Goal: Contribute content

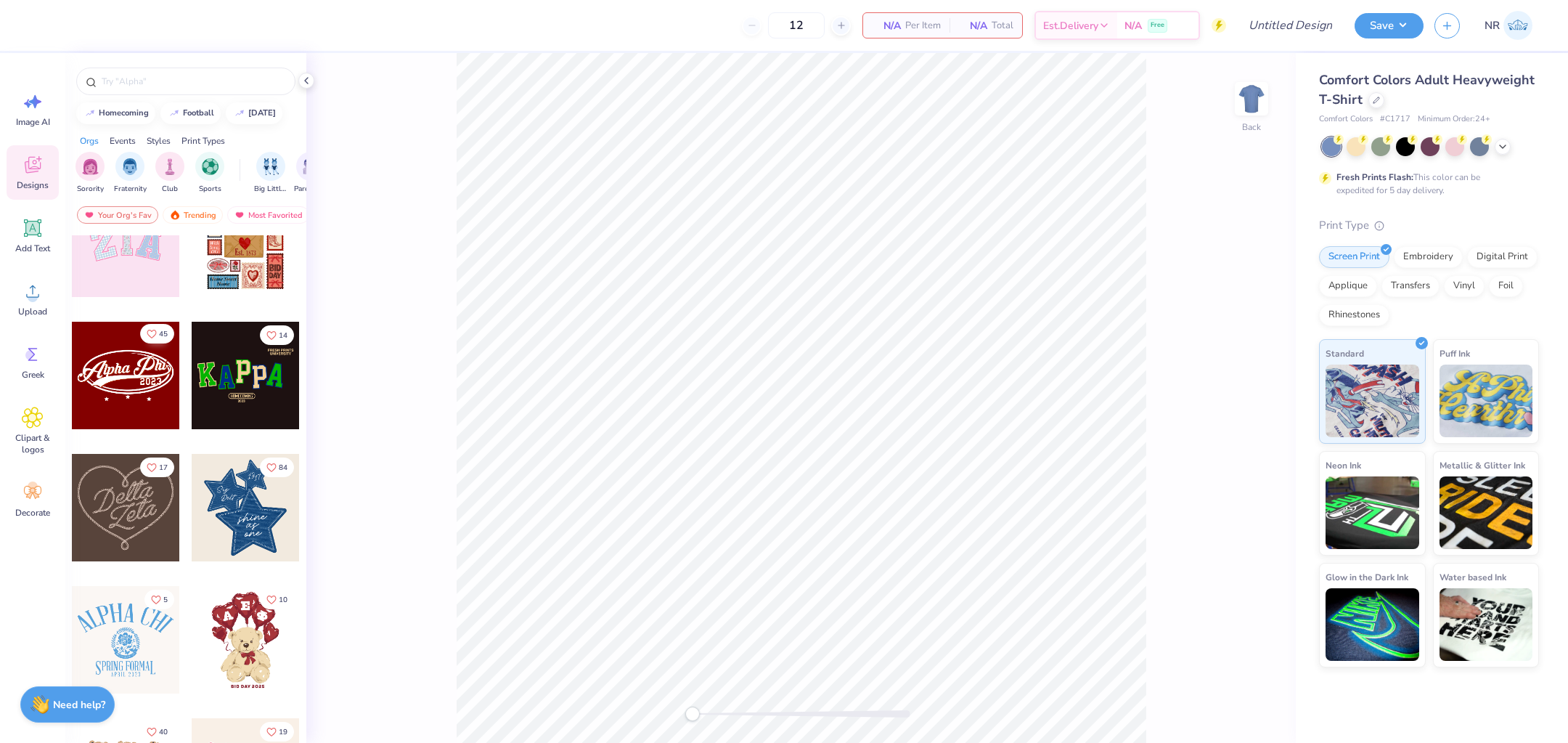
scroll to position [188, 0]
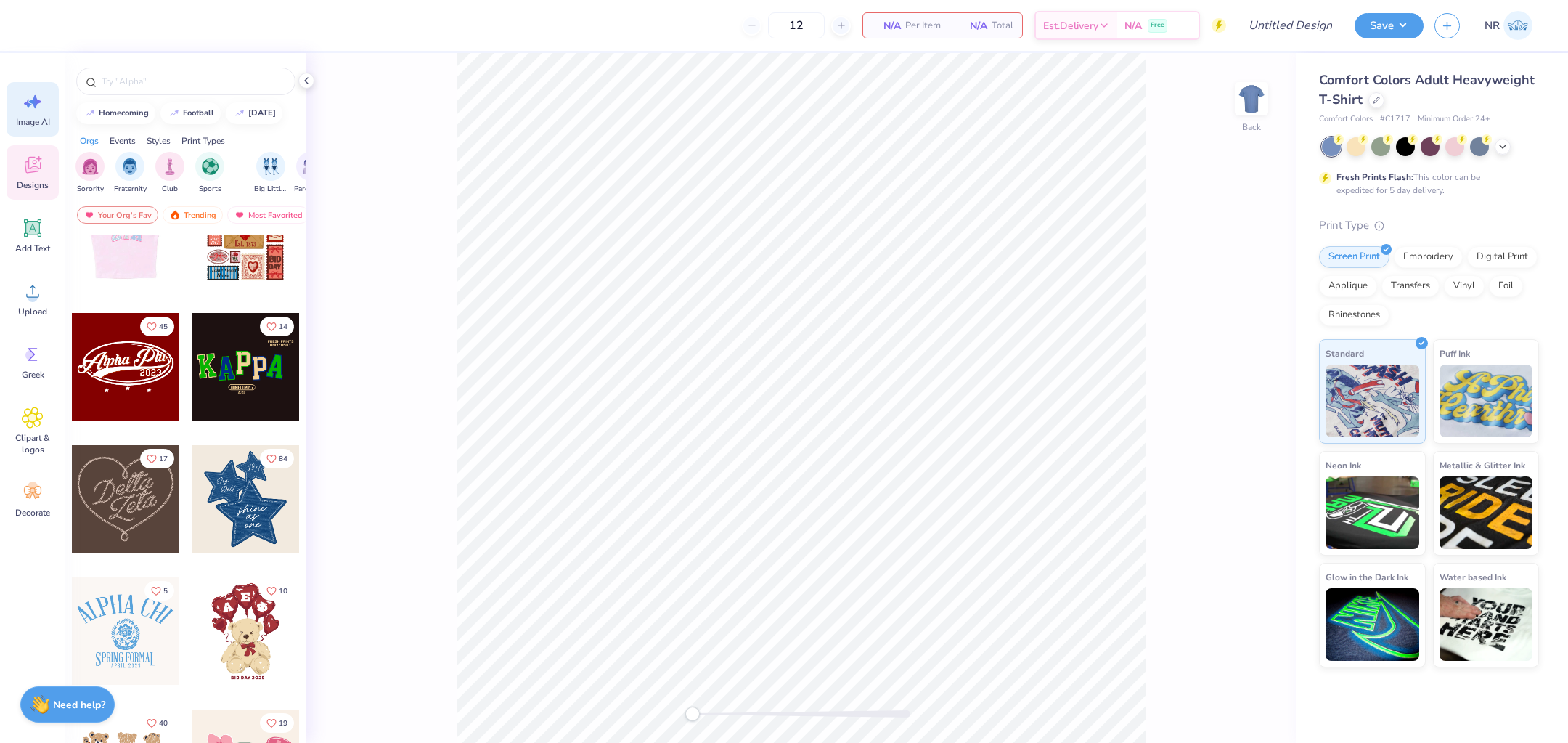
click at [41, 107] on icon at bounding box center [32, 101] width 22 height 22
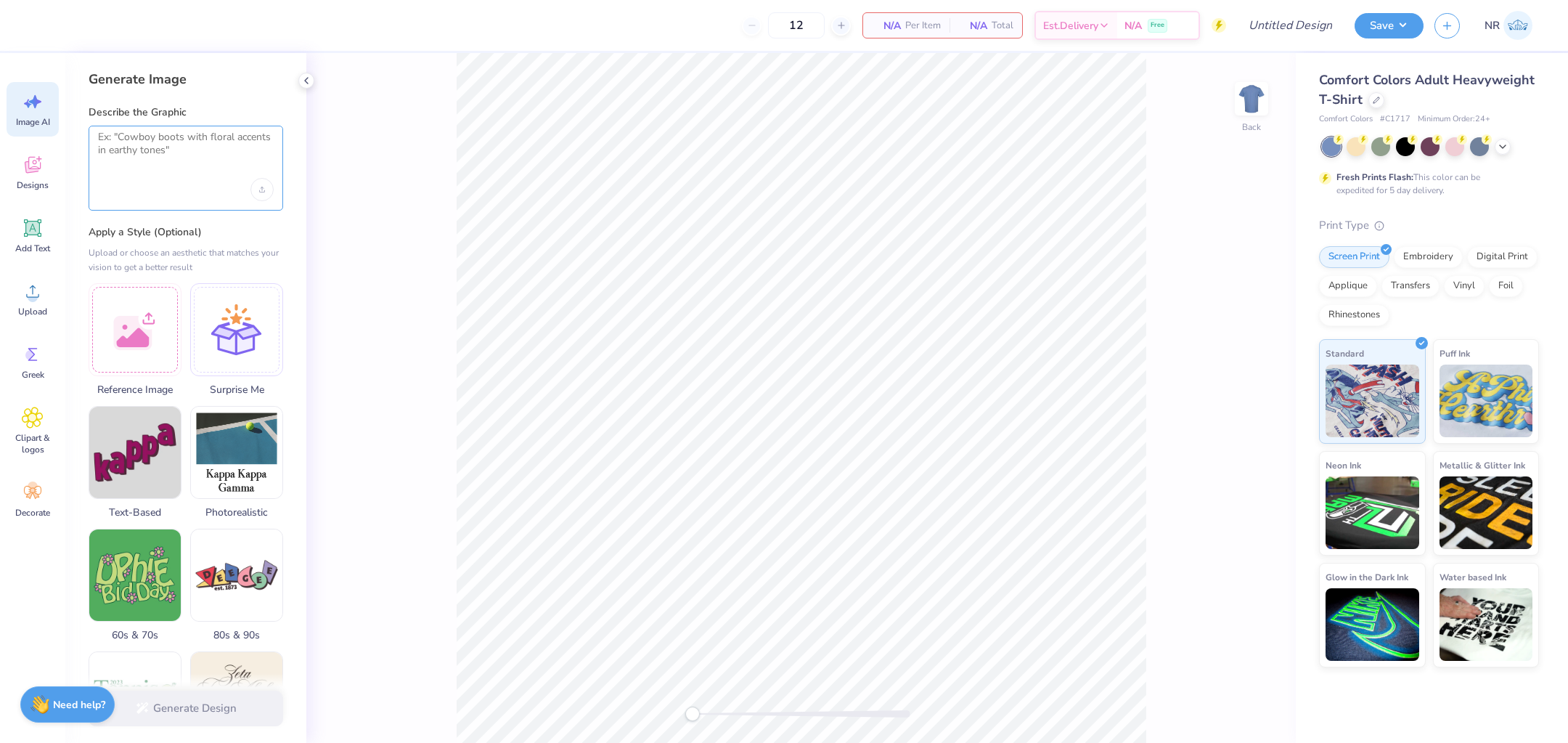
click at [167, 147] on textarea at bounding box center [186, 149] width 175 height 36
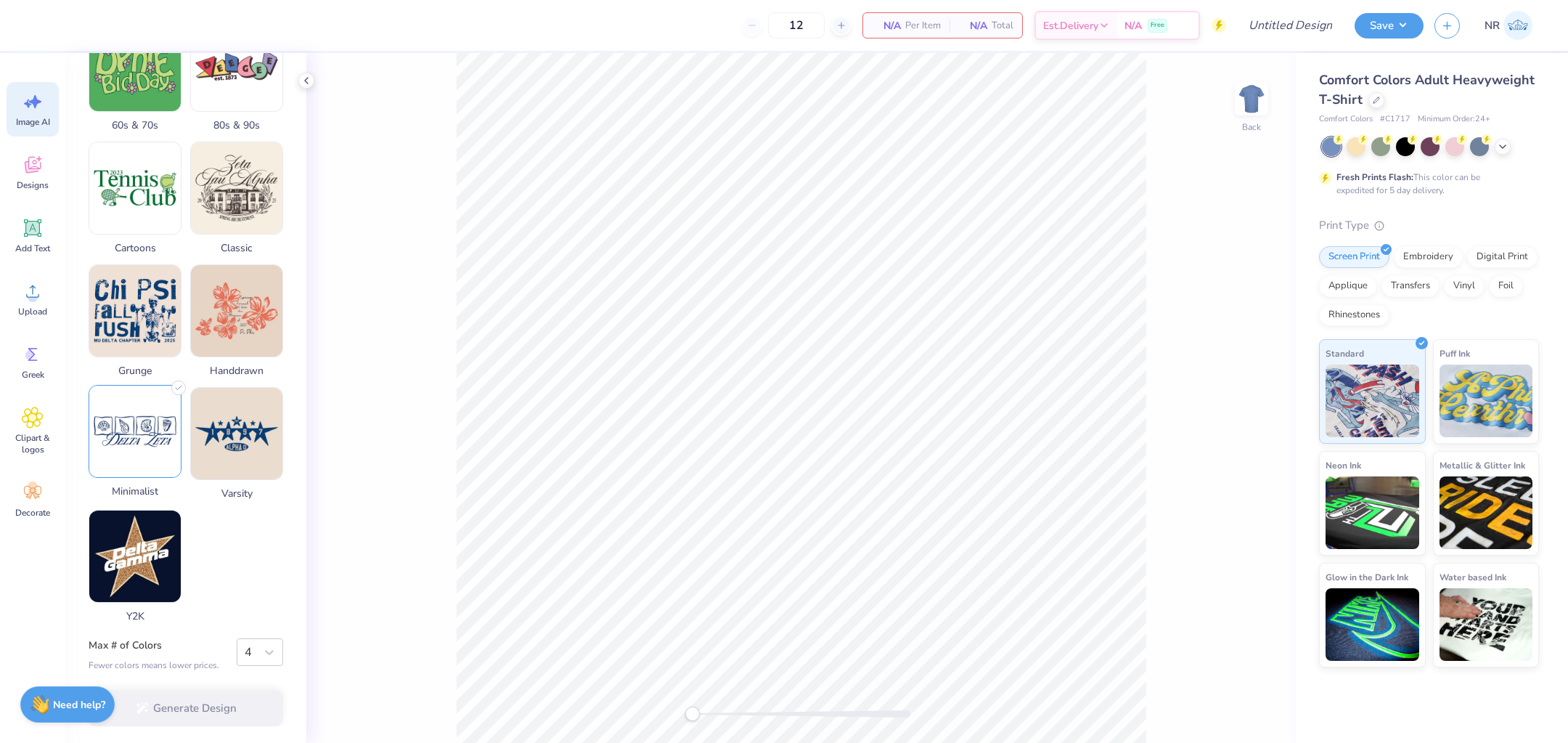
scroll to position [0, 0]
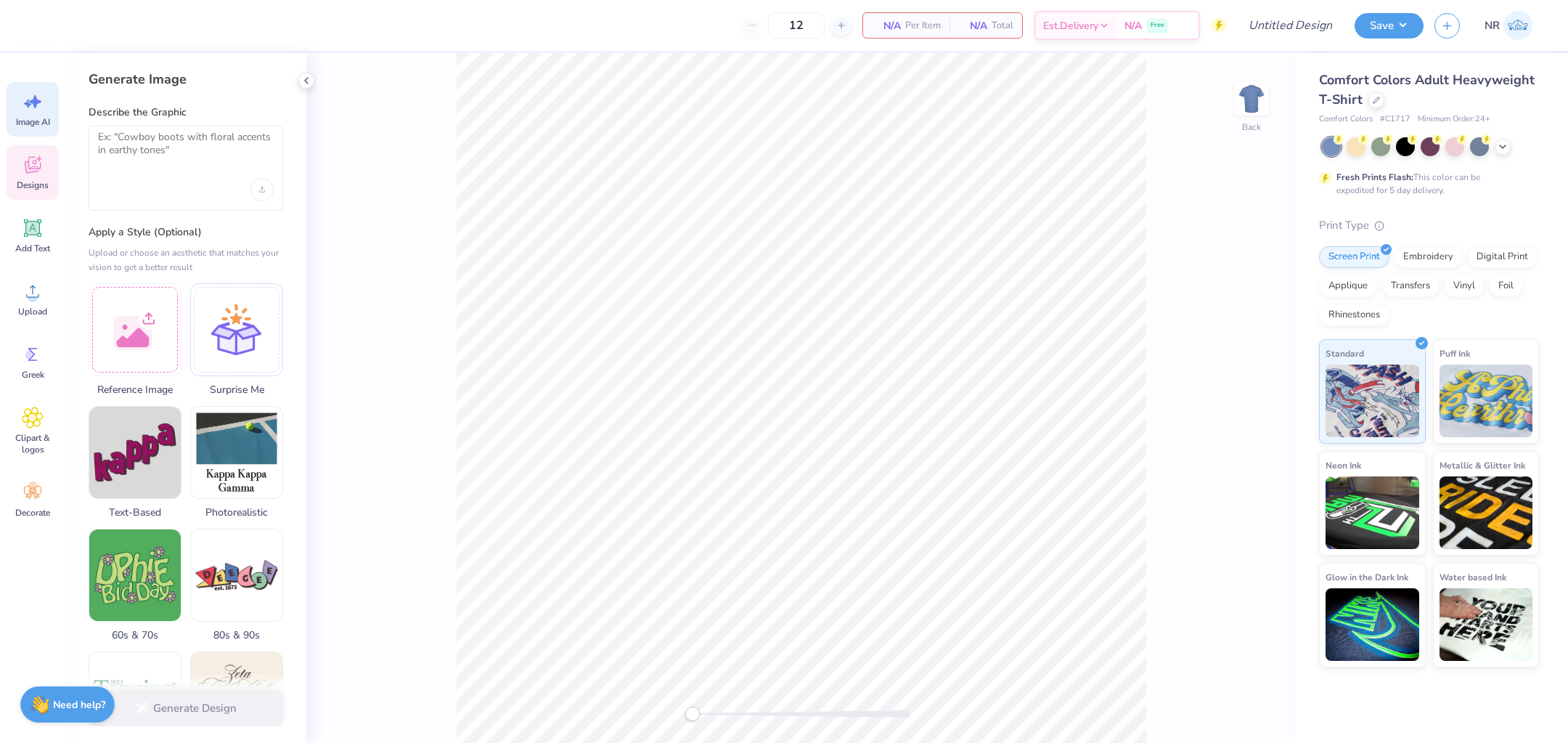
click at [33, 168] on icon at bounding box center [32, 165] width 16 height 17
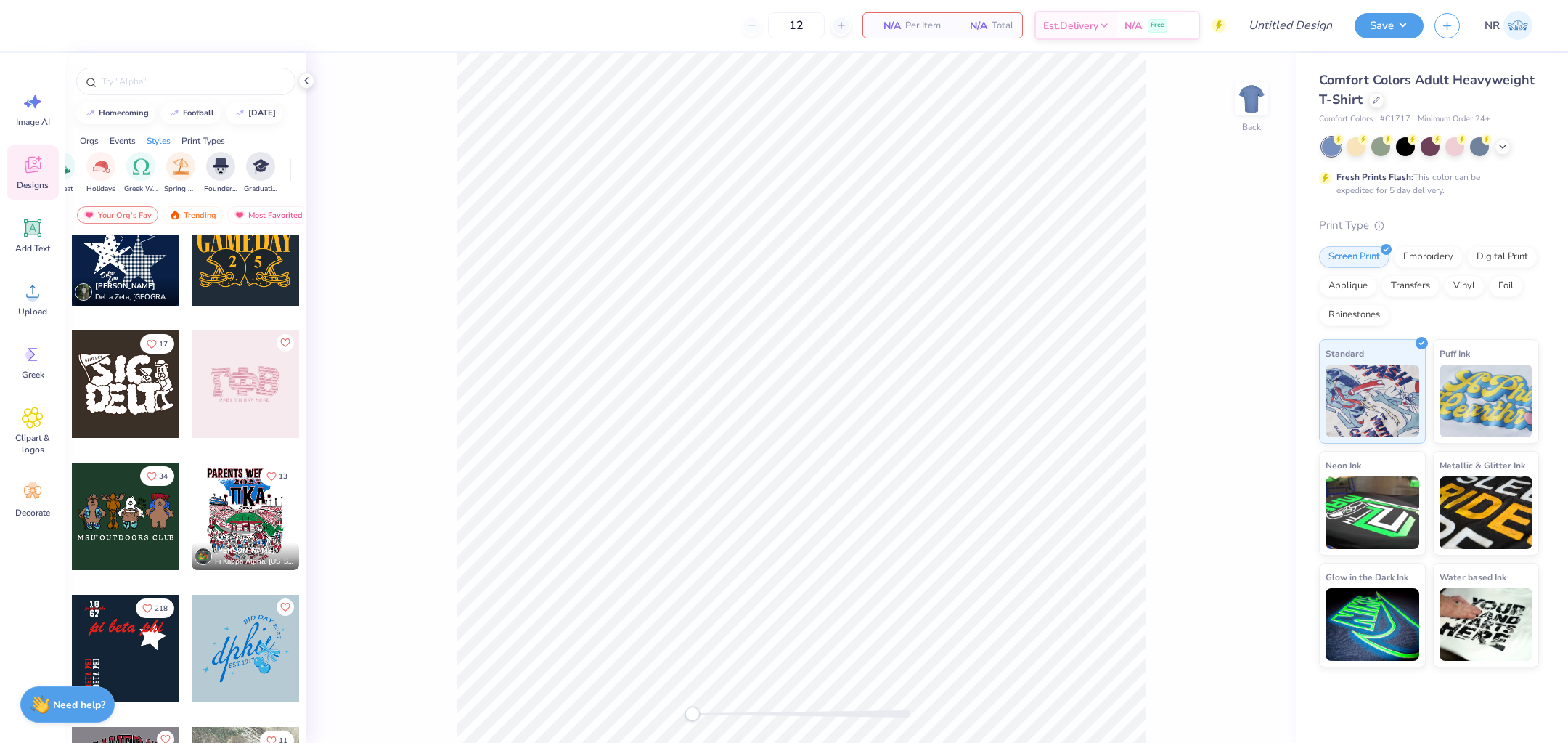
scroll to position [0, 1107]
click at [24, 239] on div "Add Text" at bounding box center [32, 236] width 52 height 55
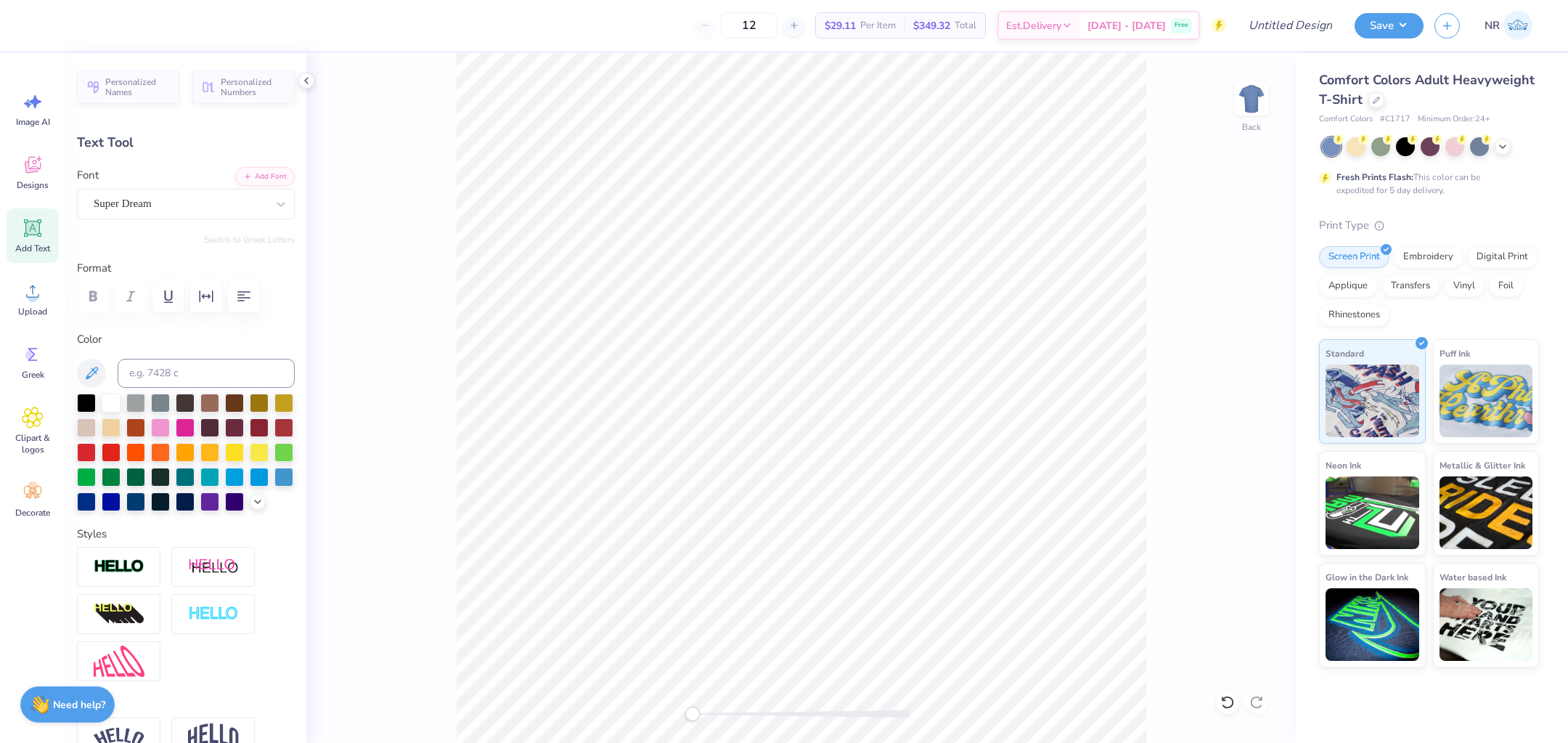
scroll to position [73, 0]
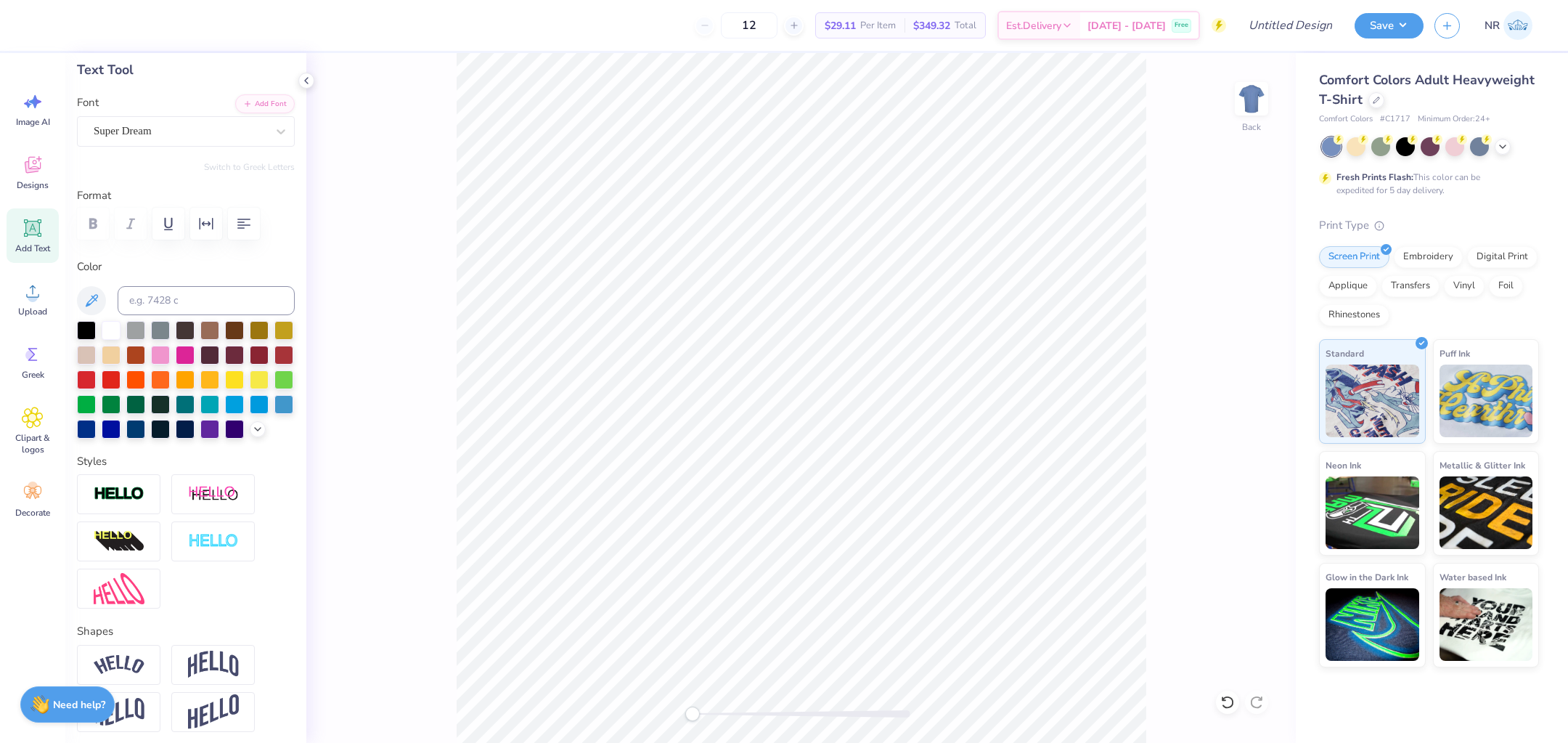
click at [184, 146] on div "Personalized Names Personalized Numbers Text Tool Add Font Font Super Dream Swi…" at bounding box center [186, 397] width 241 height 689
click at [182, 140] on div "Super Dream" at bounding box center [180, 131] width 175 height 23
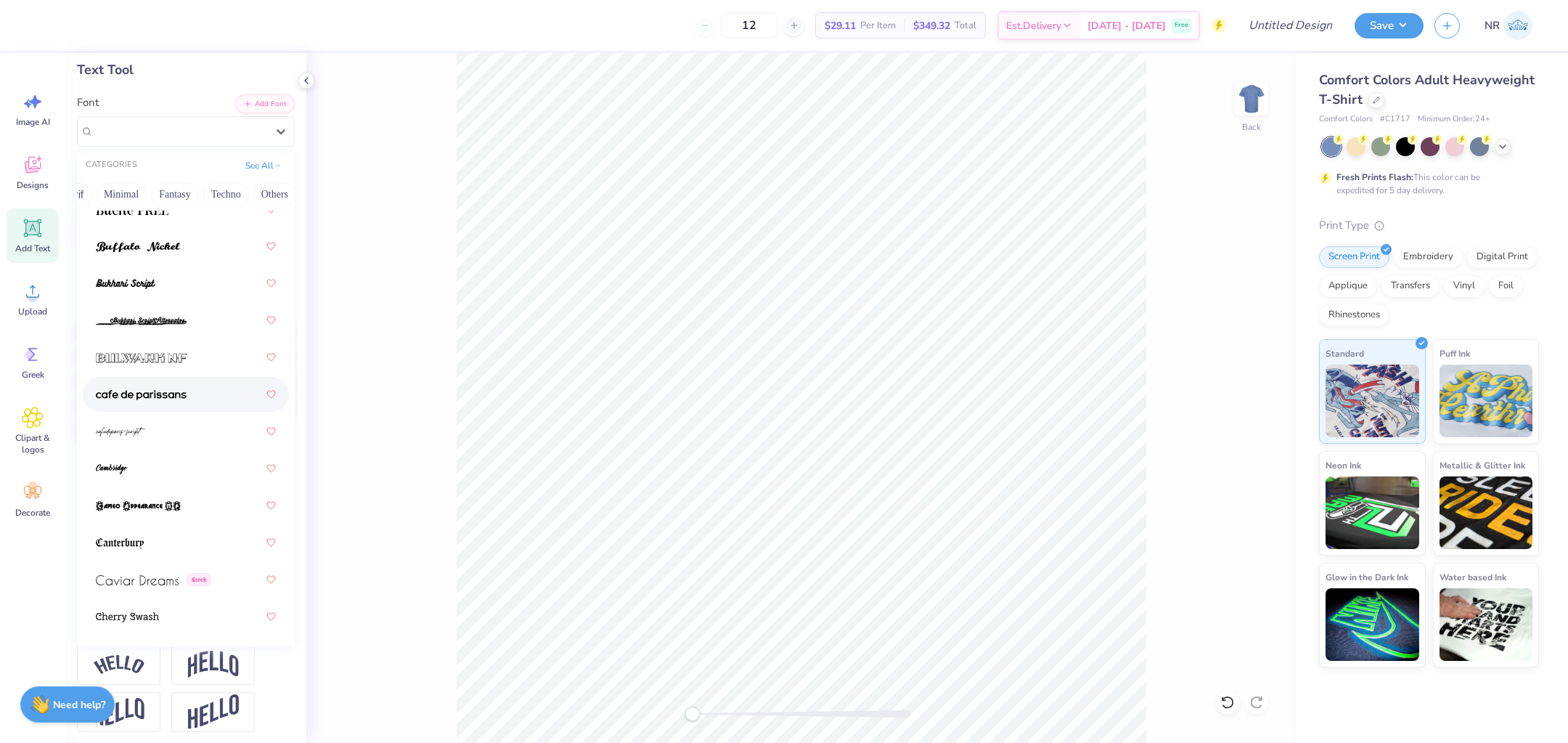
scroll to position [1913, 0]
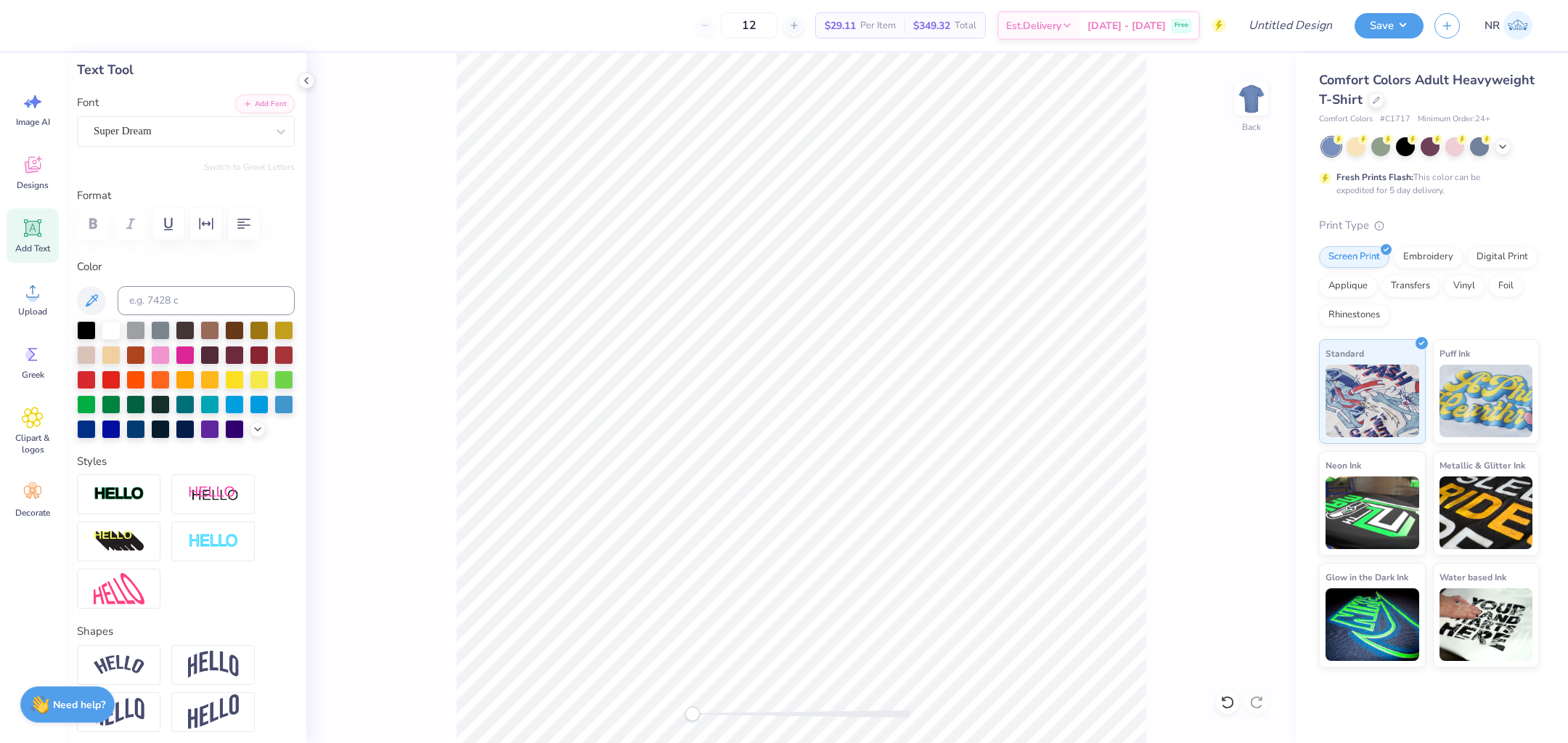
click at [305, 164] on div "Personalized Names Personalized Numbers Text Tool Add Font Font Super Dream Swi…" at bounding box center [186, 397] width 241 height 689
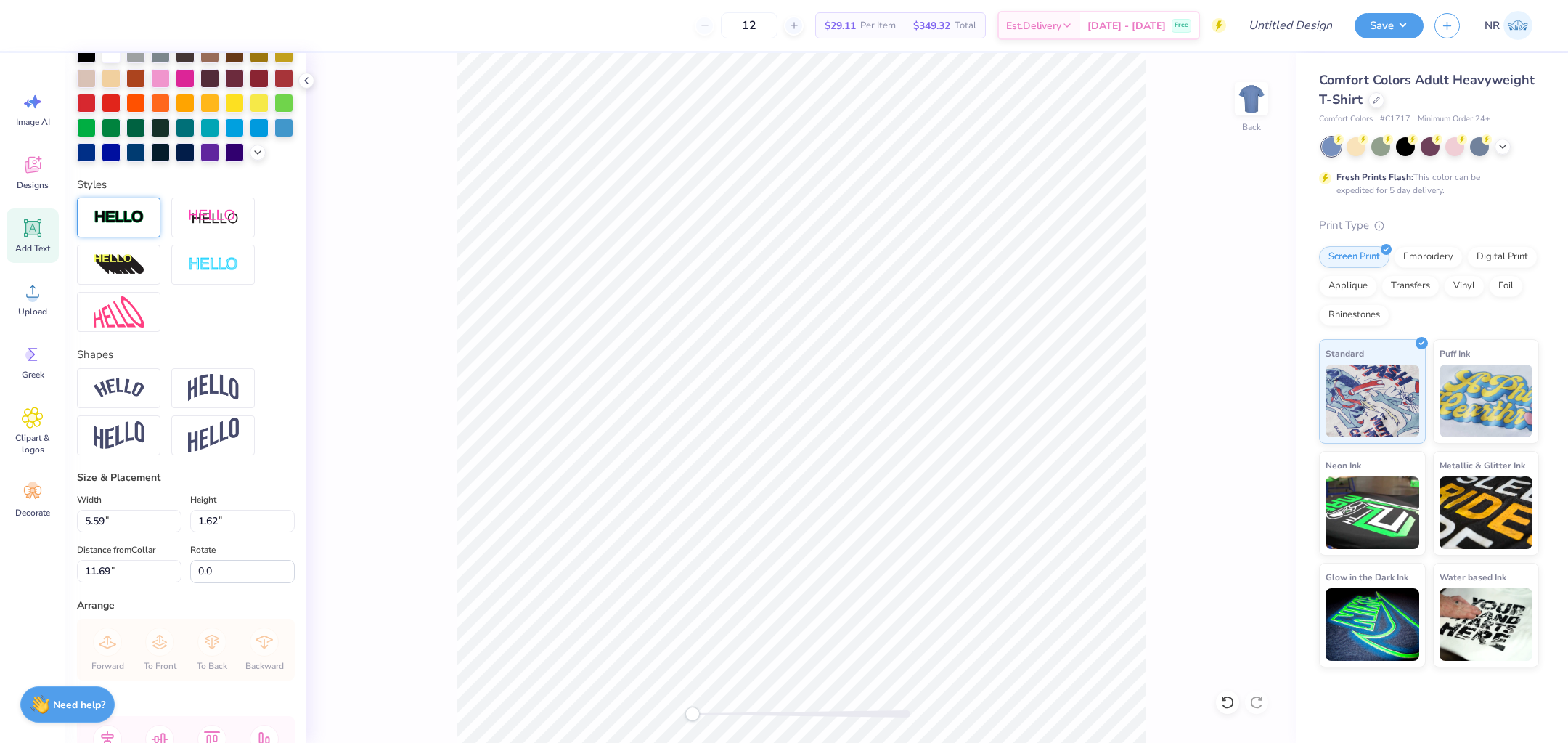
click at [122, 217] on img at bounding box center [119, 218] width 51 height 17
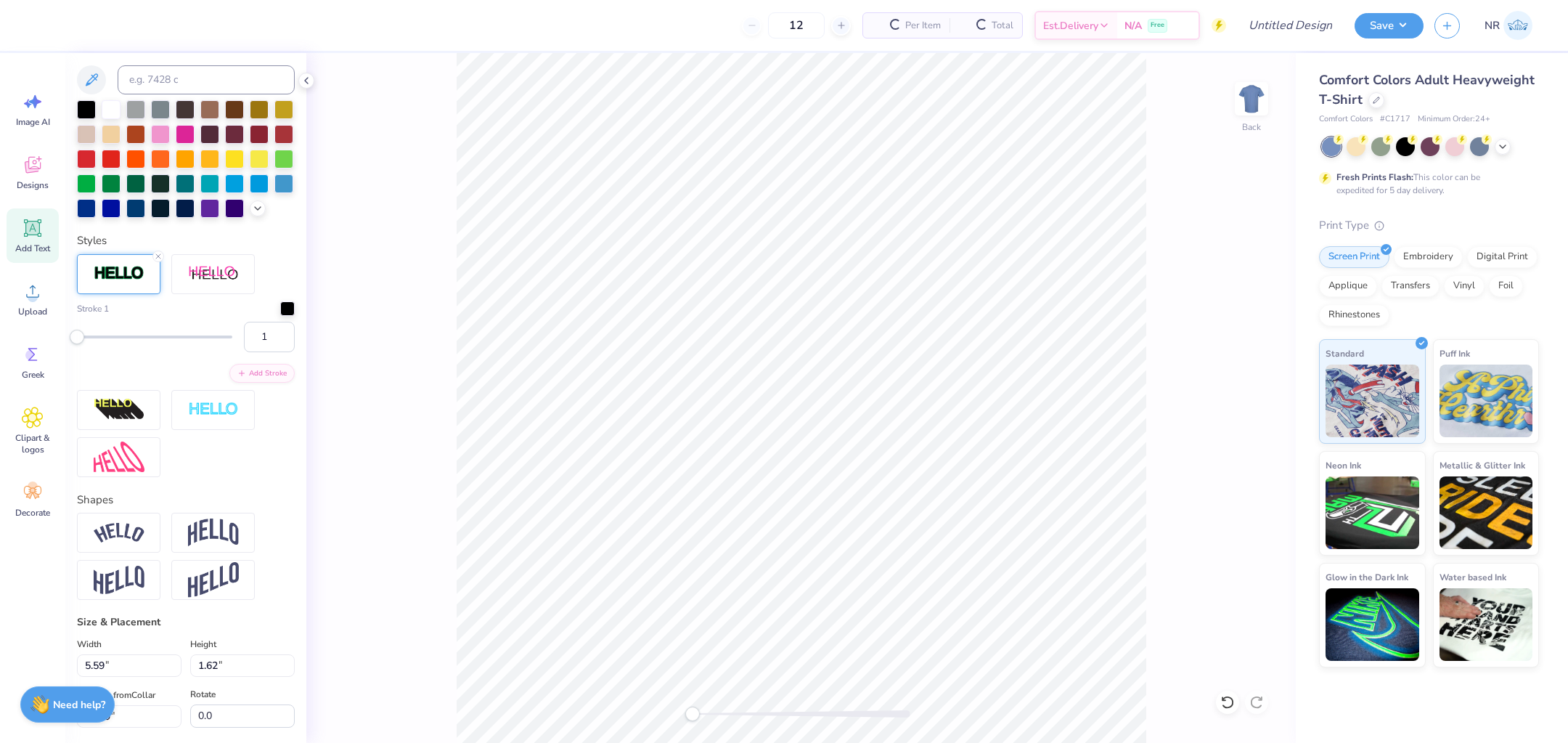
scroll to position [405, 0]
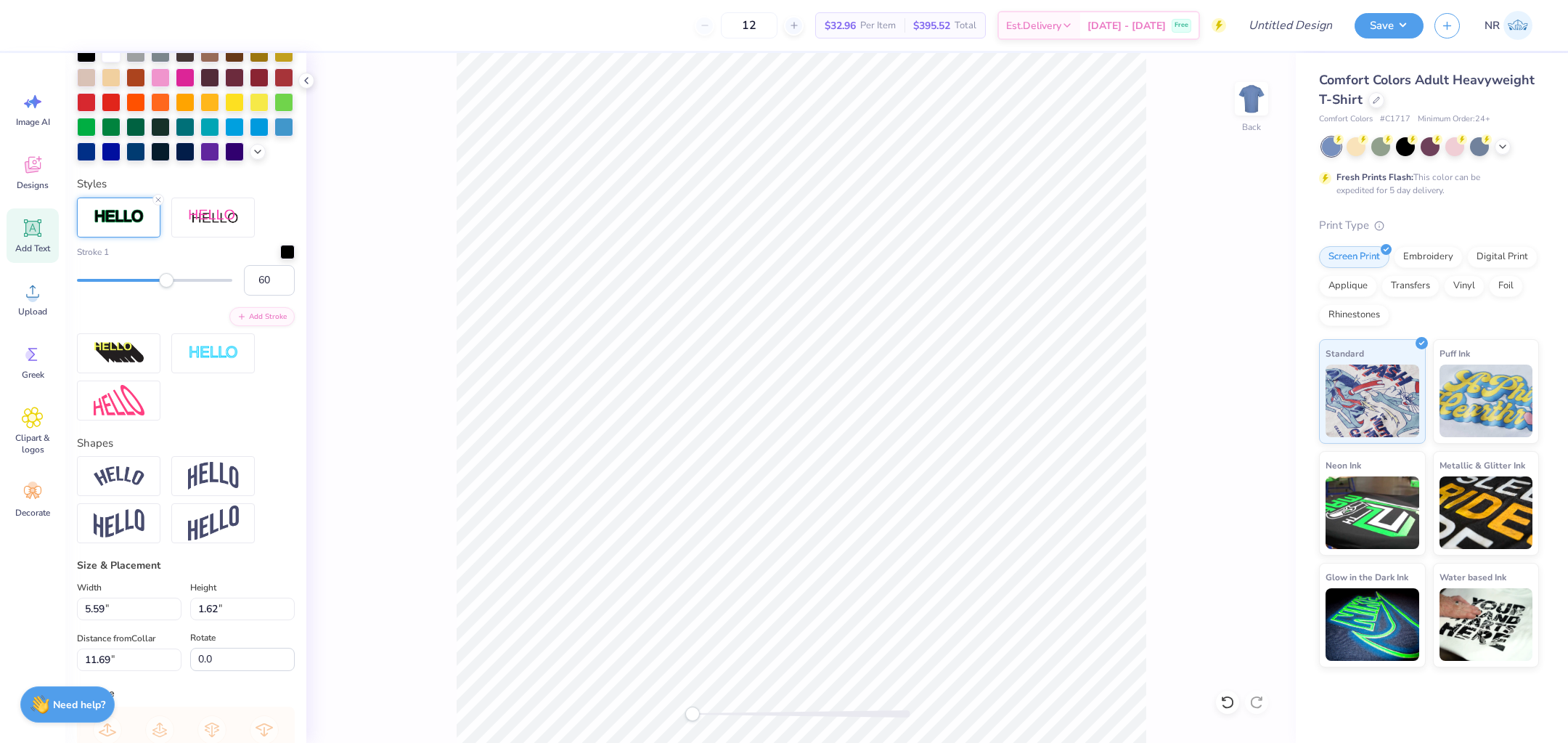
type input "61"
drag, startPoint x: 74, startPoint y: 275, endPoint x: 171, endPoint y: 275, distance: 97.0
click at [171, 275] on div "Accessibility label" at bounding box center [166, 280] width 14 height 14
type input "10"
drag, startPoint x: 165, startPoint y: 283, endPoint x: 86, endPoint y: 283, distance: 79.0
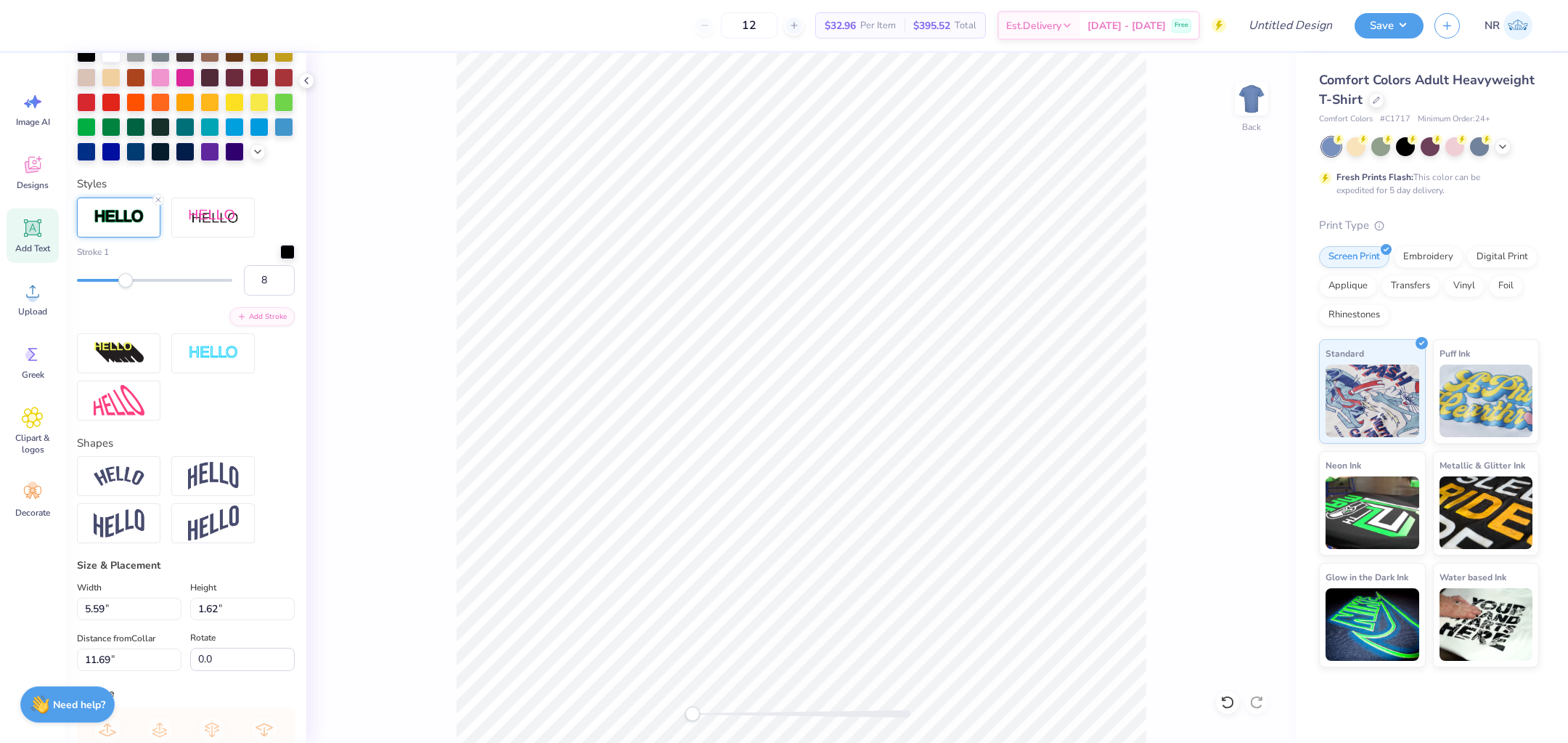
click at [119, 283] on div "Accessibility label" at bounding box center [125, 280] width 14 height 14
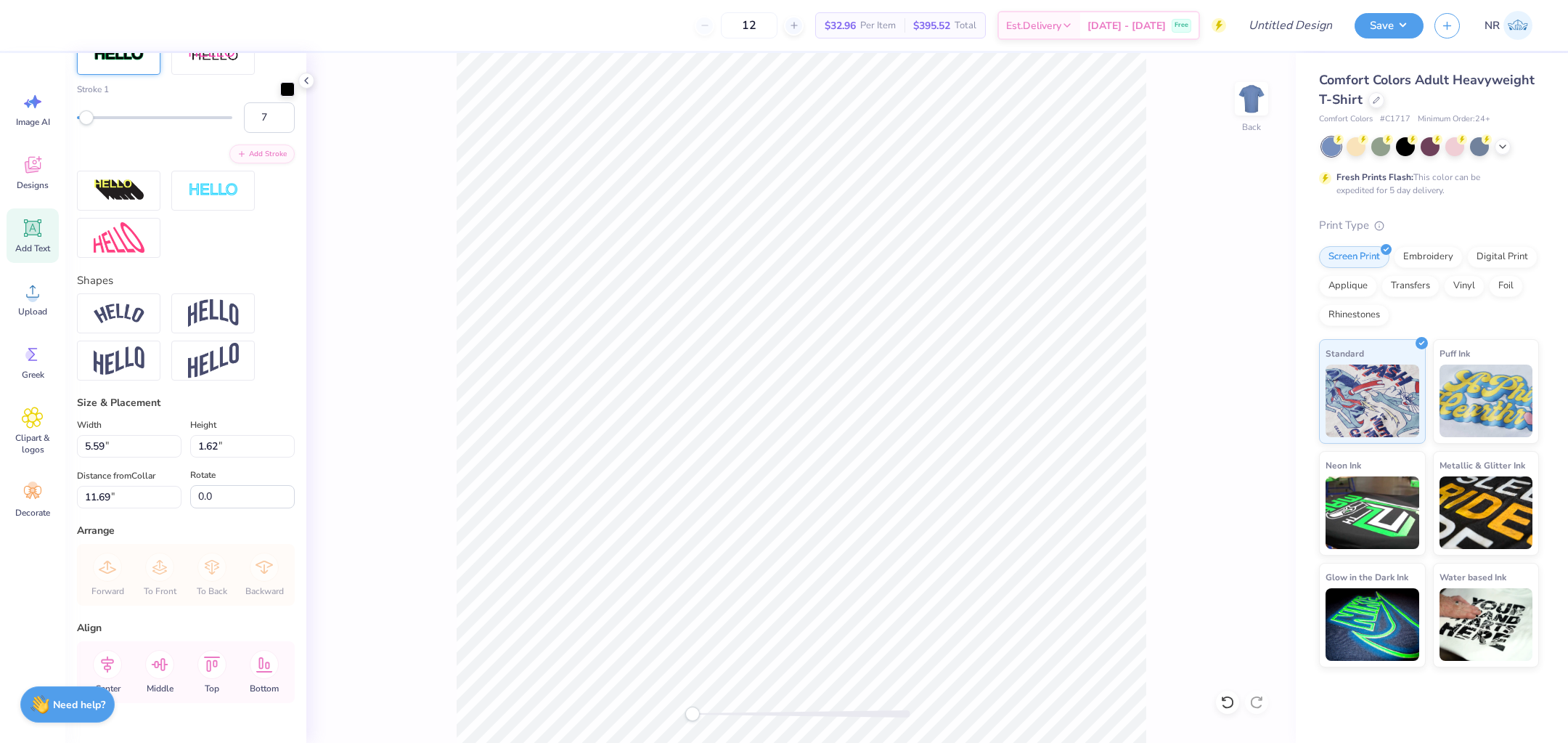
scroll to position [599, 0]
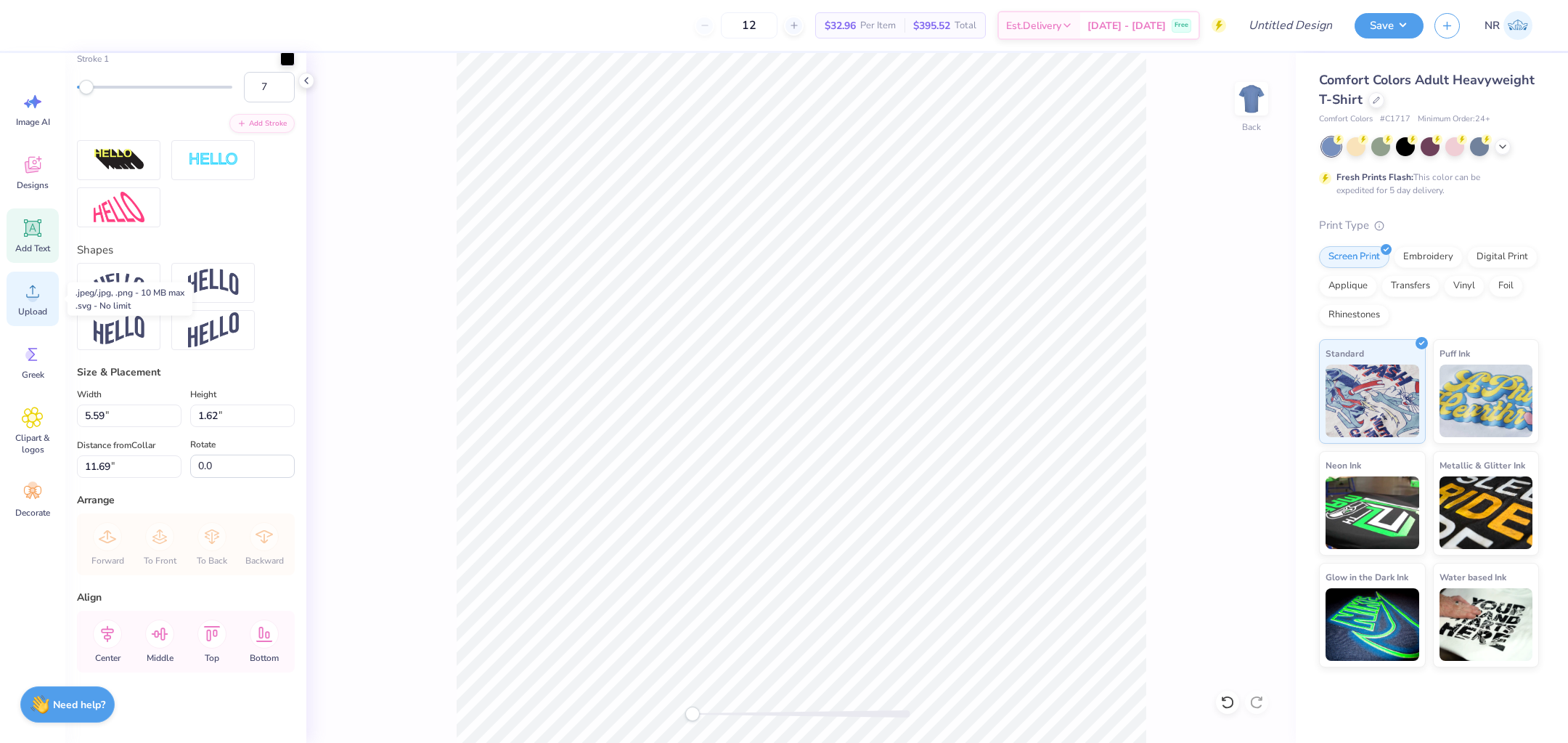
click at [30, 295] on circle at bounding box center [32, 297] width 10 height 10
click at [33, 311] on span "Upload" at bounding box center [32, 311] width 29 height 11
click at [35, 356] on icon at bounding box center [32, 354] width 22 height 22
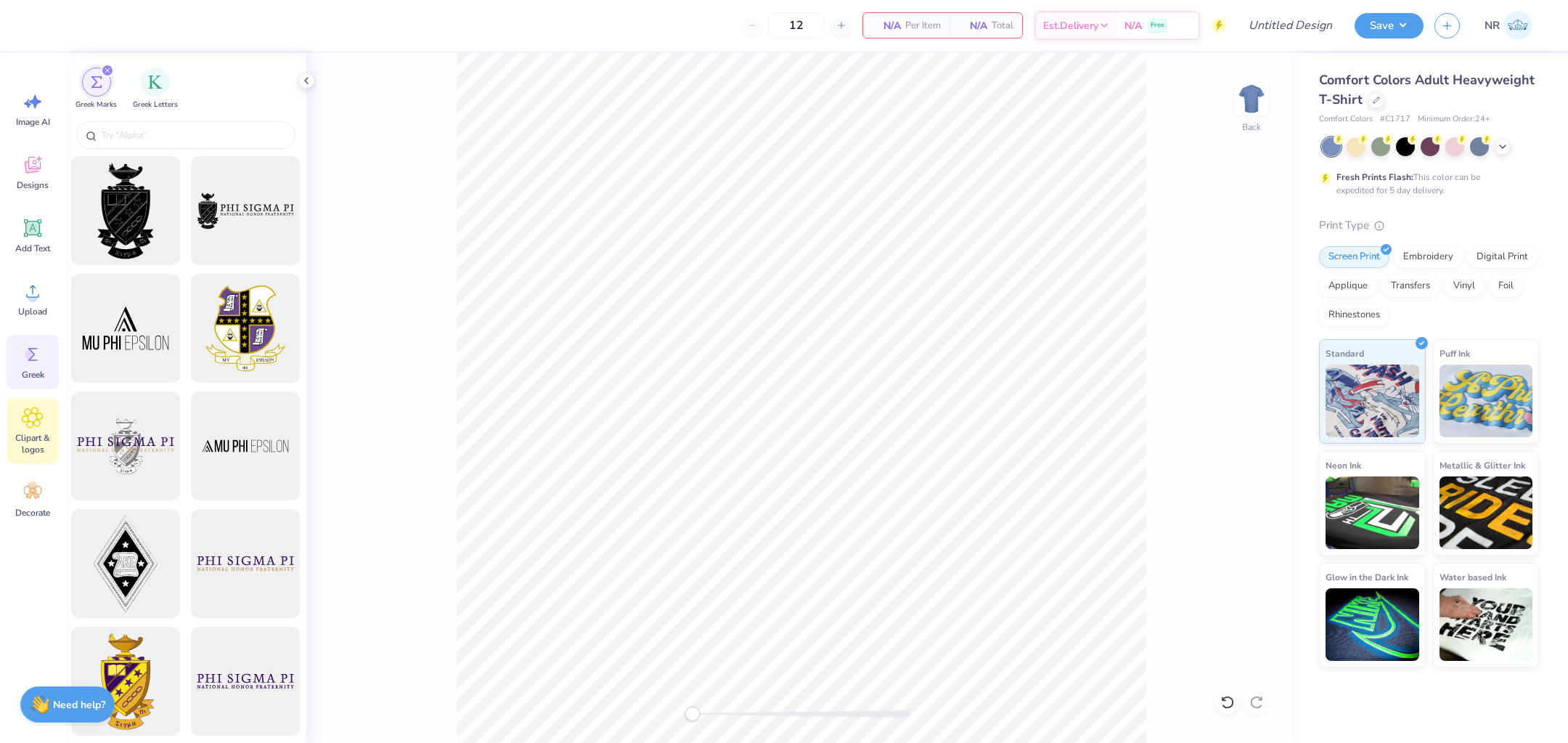
click at [34, 431] on div "Clipart & logos" at bounding box center [32, 431] width 52 height 66
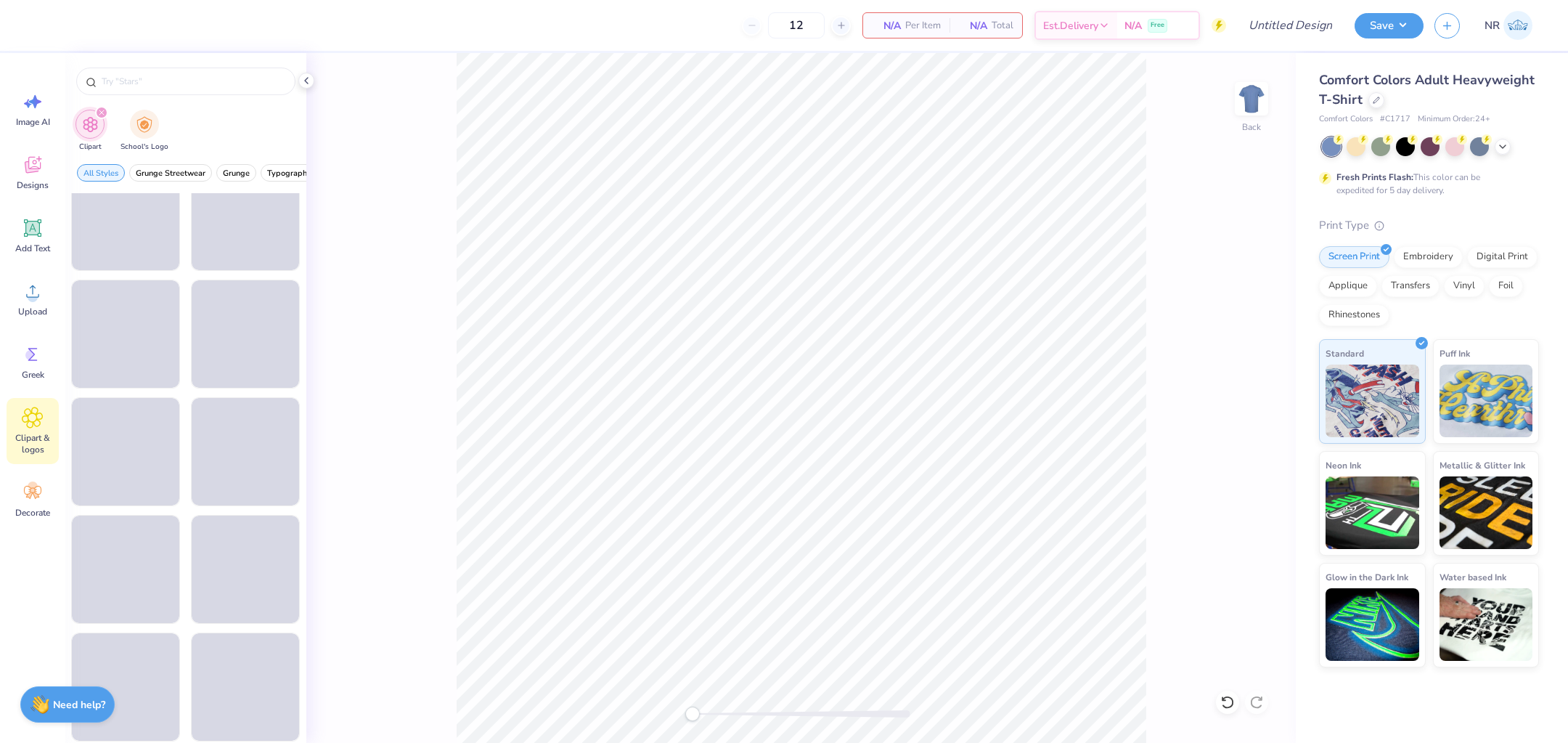
scroll to position [2039, 0]
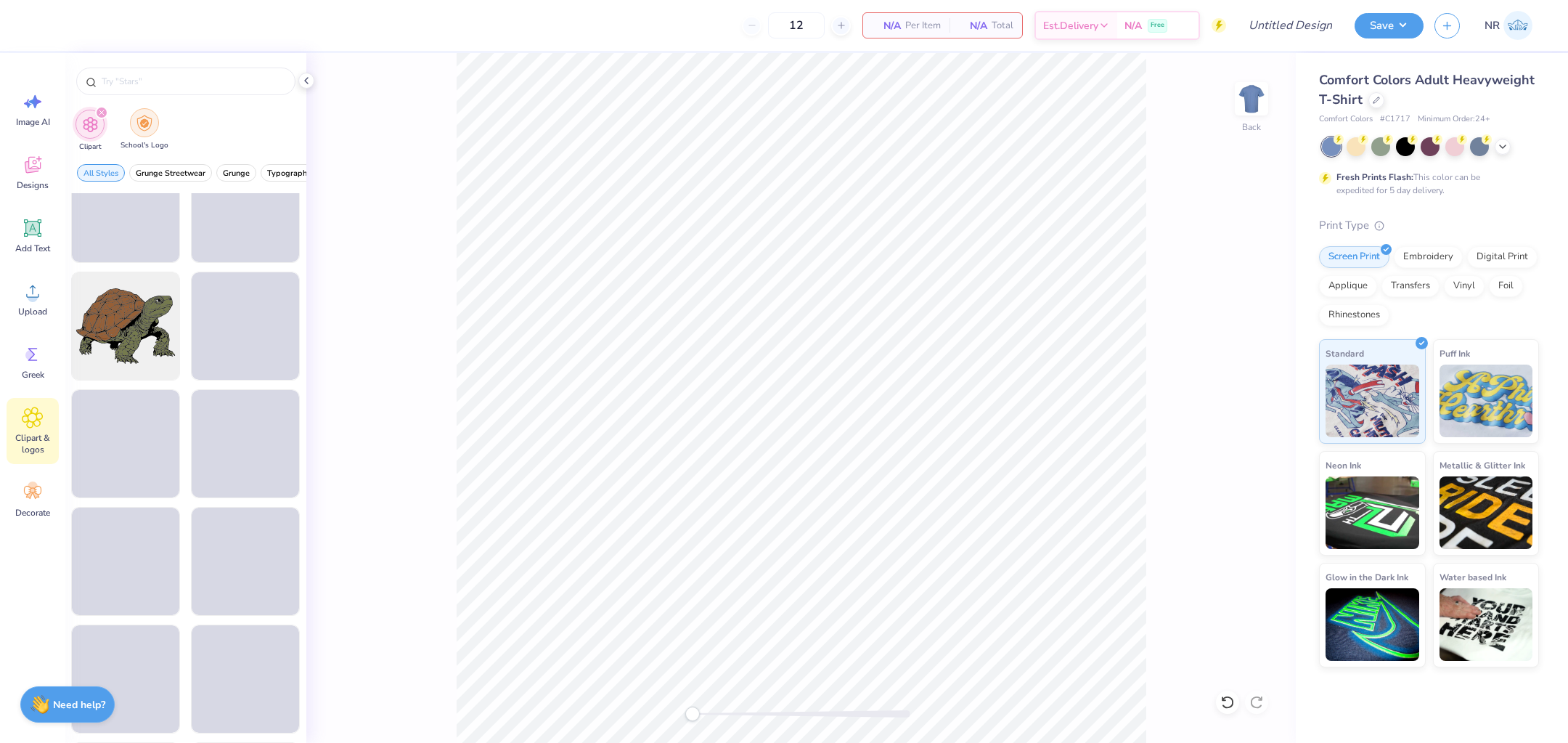
click at [154, 124] on div "filter for School's Logo" at bounding box center [144, 123] width 29 height 29
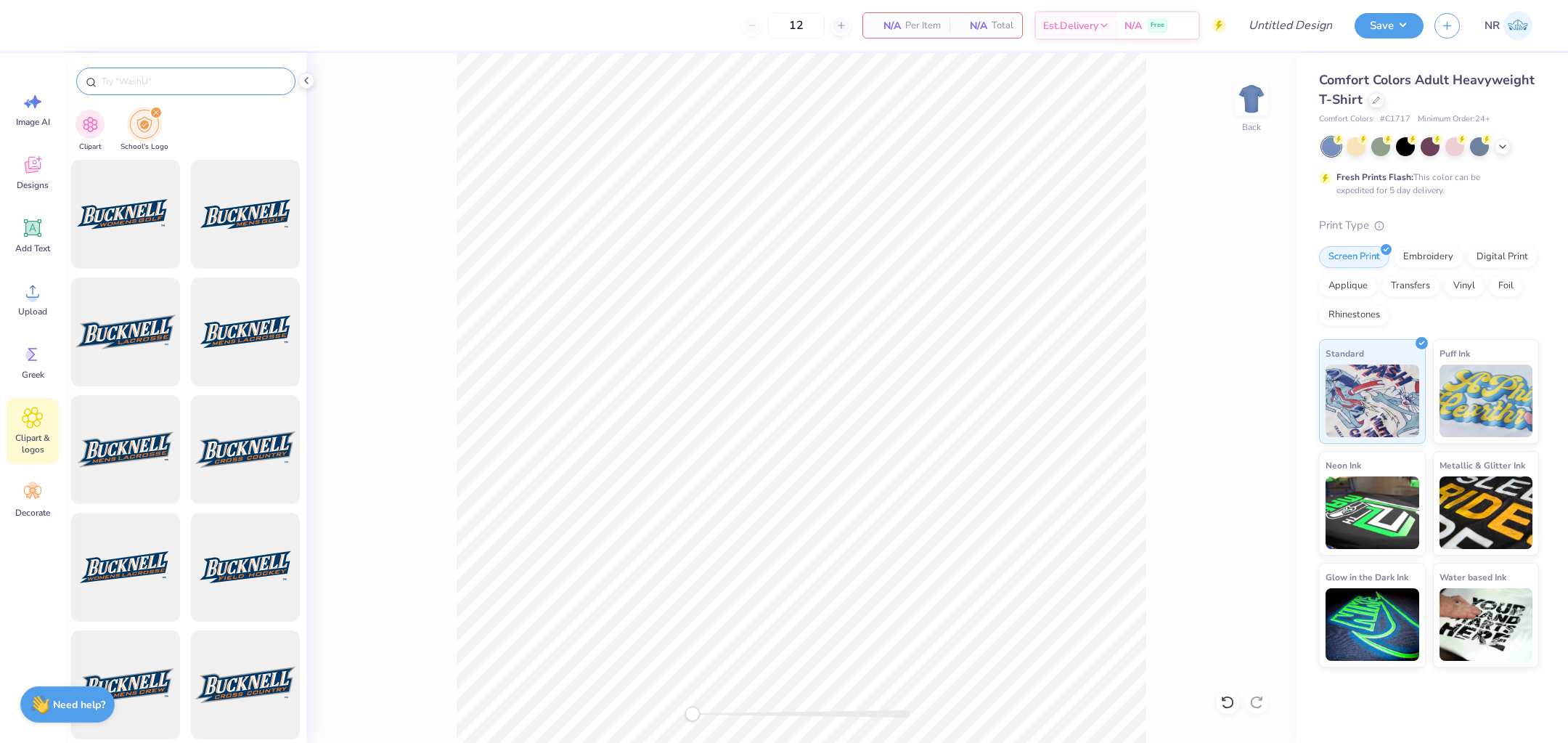
click at [166, 85] on input "text" at bounding box center [192, 81] width 186 height 14
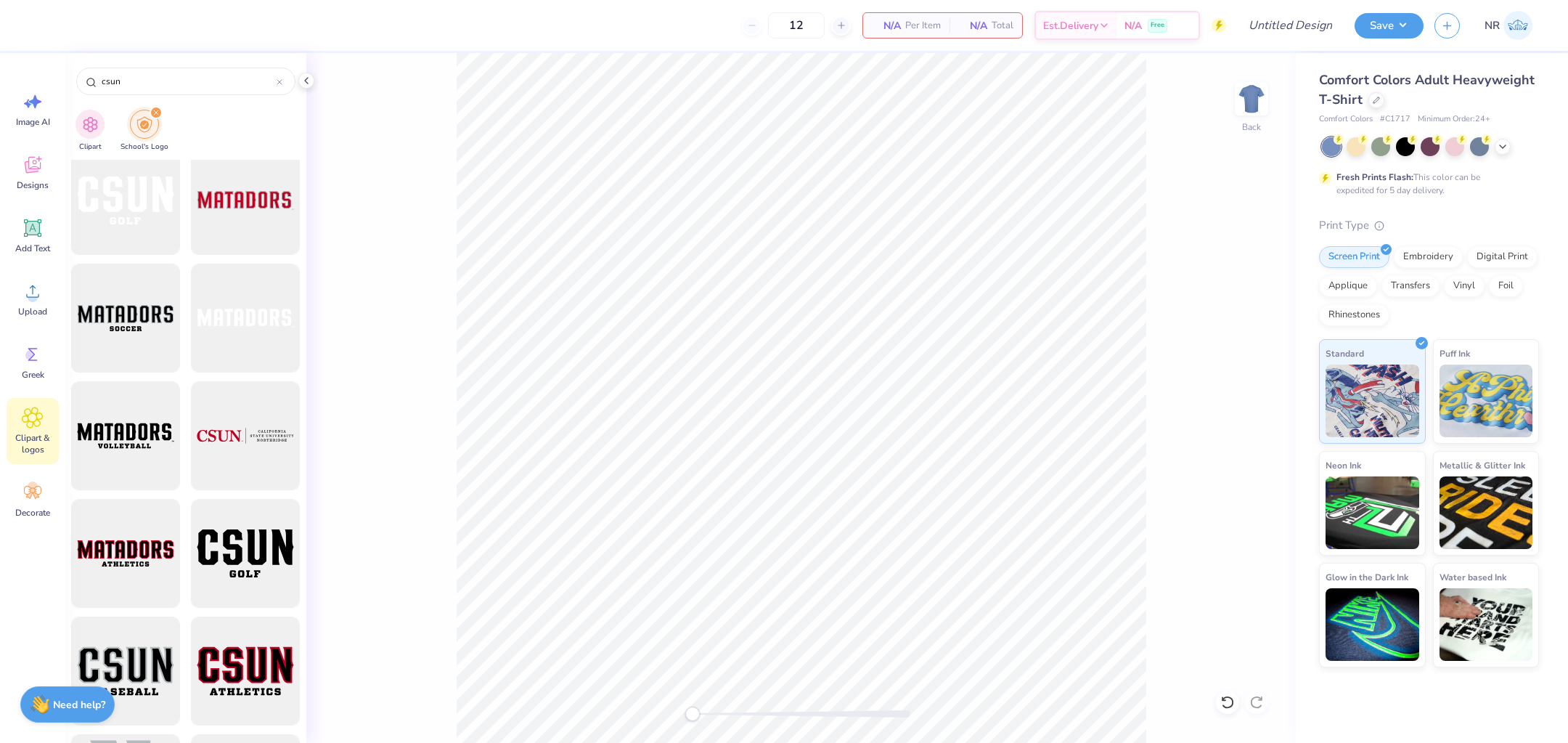
scroll to position [1664, 0]
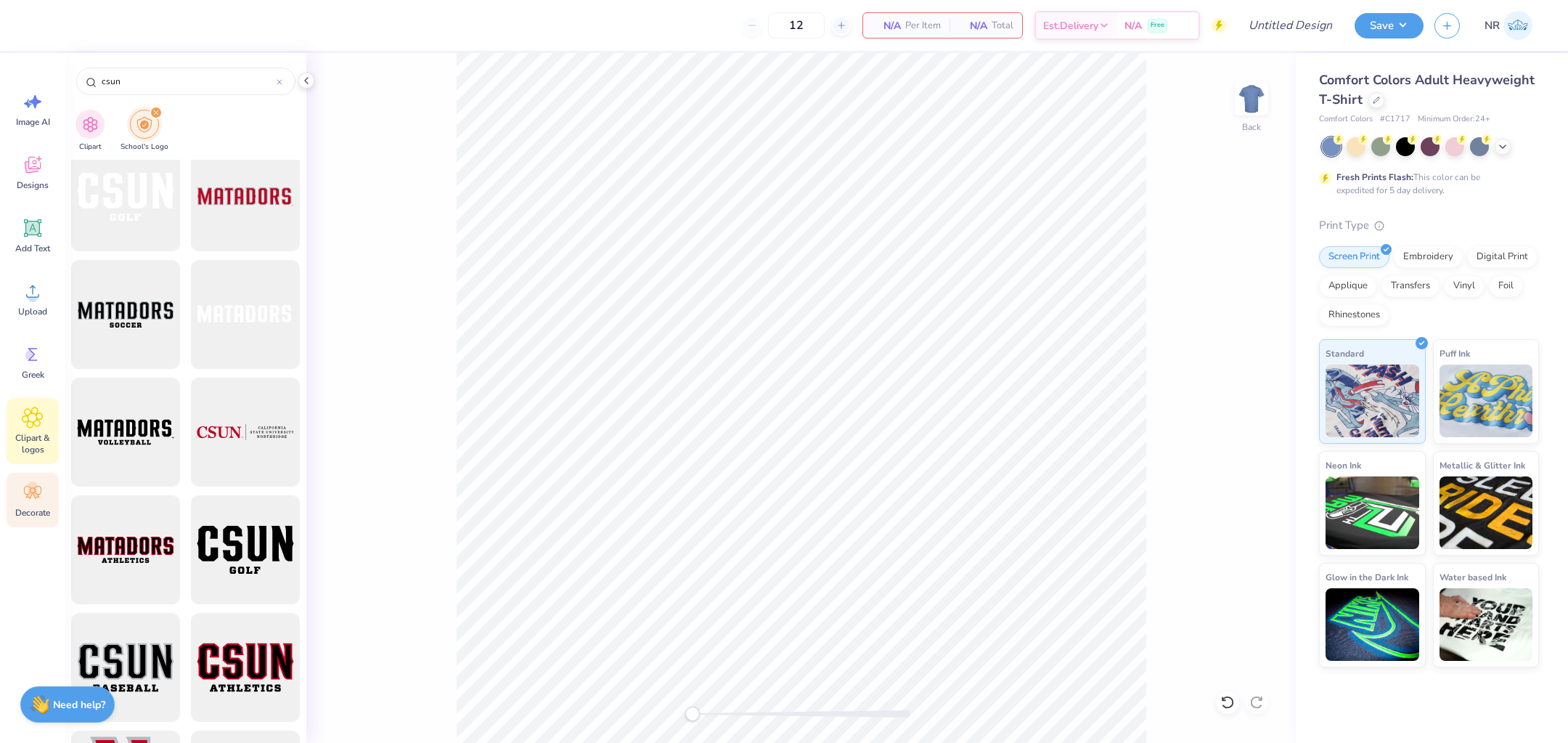
type input "csun"
click at [30, 499] on icon at bounding box center [32, 491] width 22 height 22
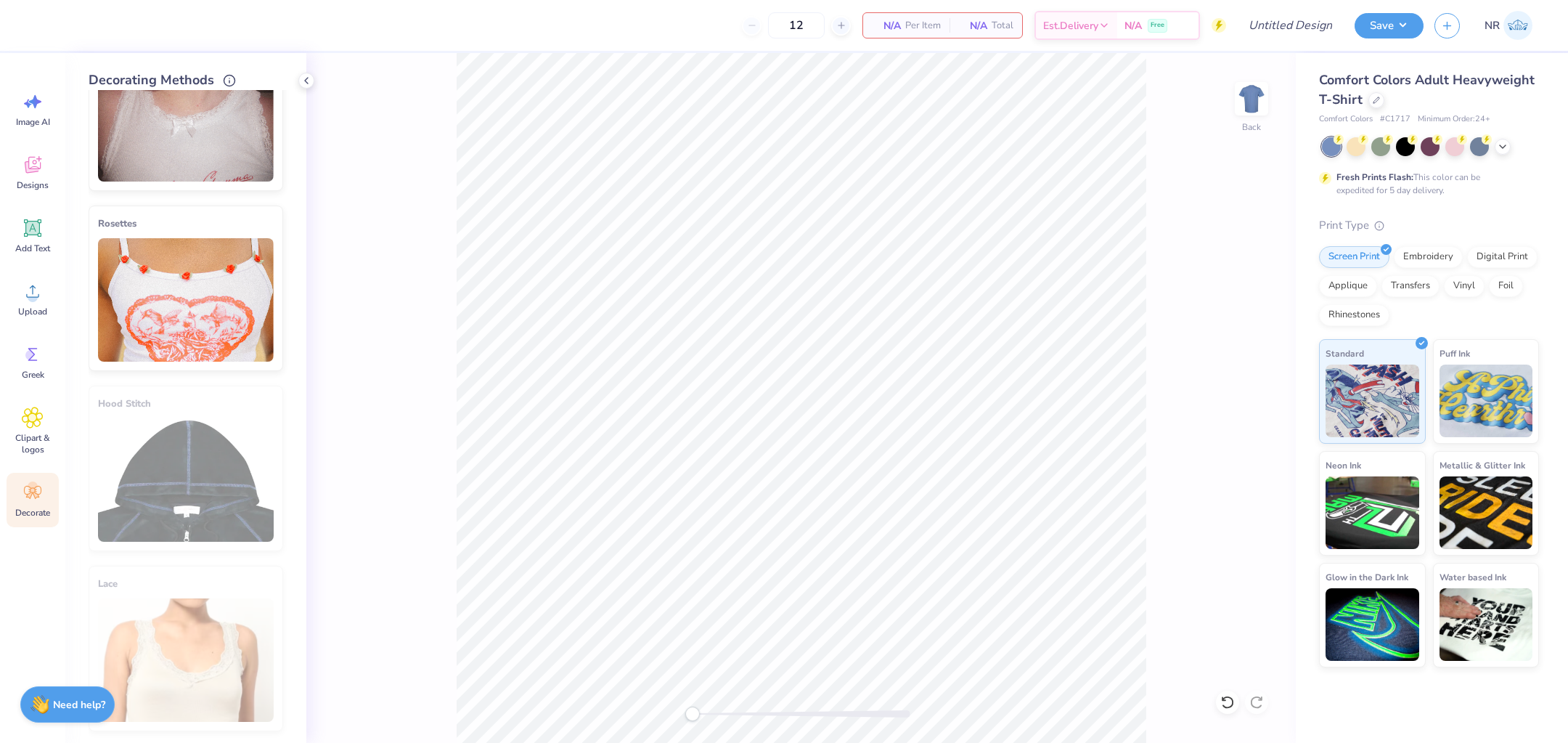
scroll to position [0, 0]
